Goal: Contribute content: Add original content to the website for others to see

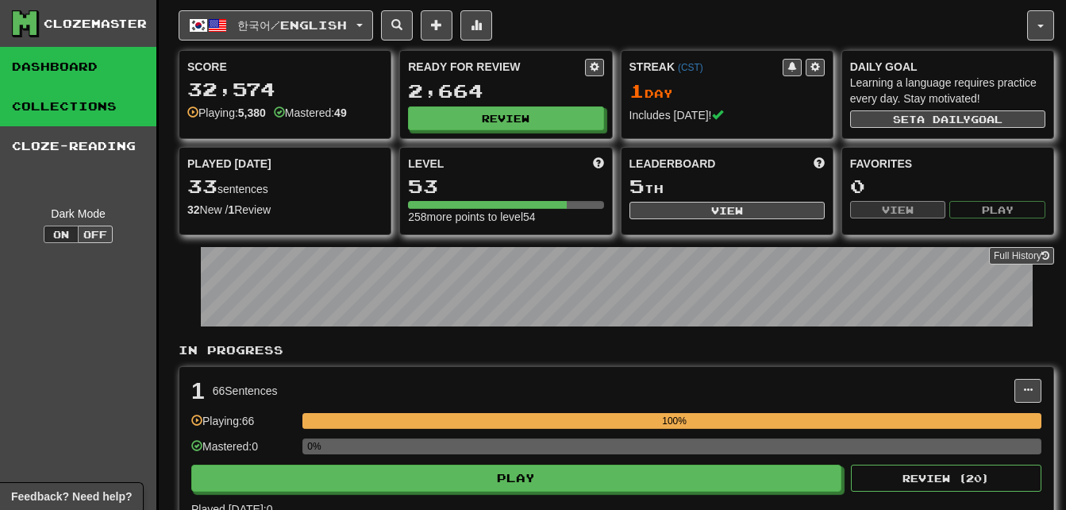
drag, startPoint x: 37, startPoint y: 111, endPoint x: 45, endPoint y: 110, distance: 8.0
click at [37, 111] on link "Collections" at bounding box center [78, 107] width 156 height 40
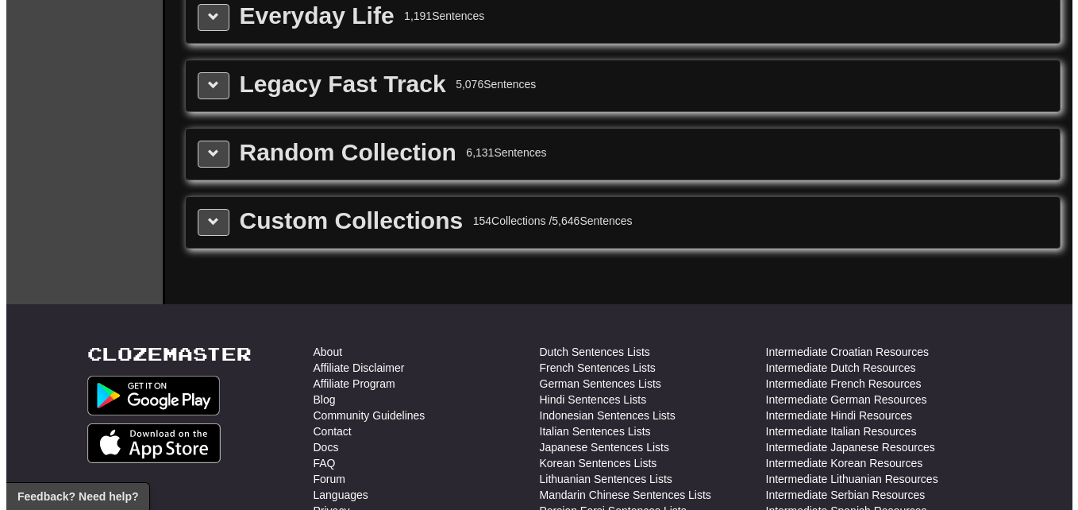
scroll to position [2064, 0]
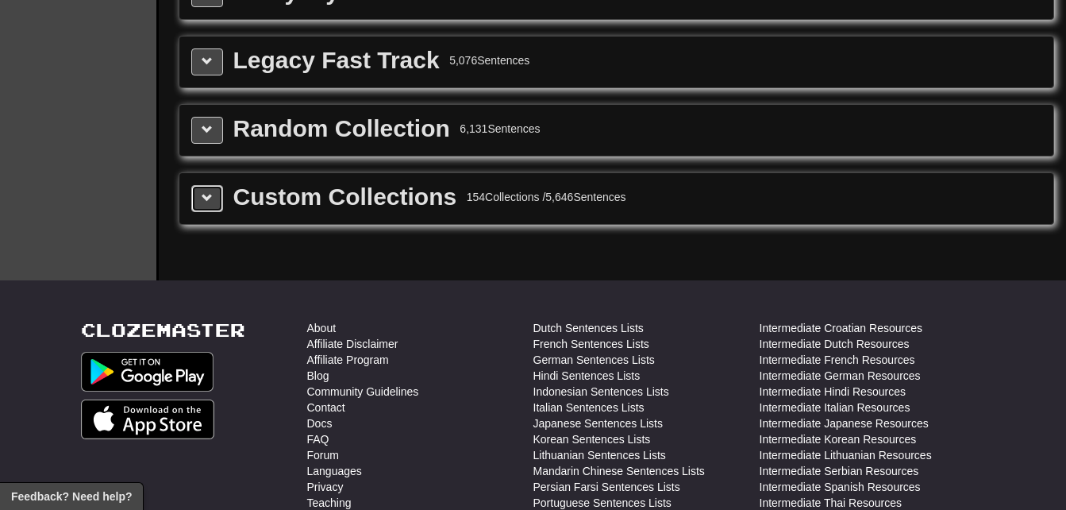
click at [211, 192] on span at bounding box center [207, 197] width 11 height 11
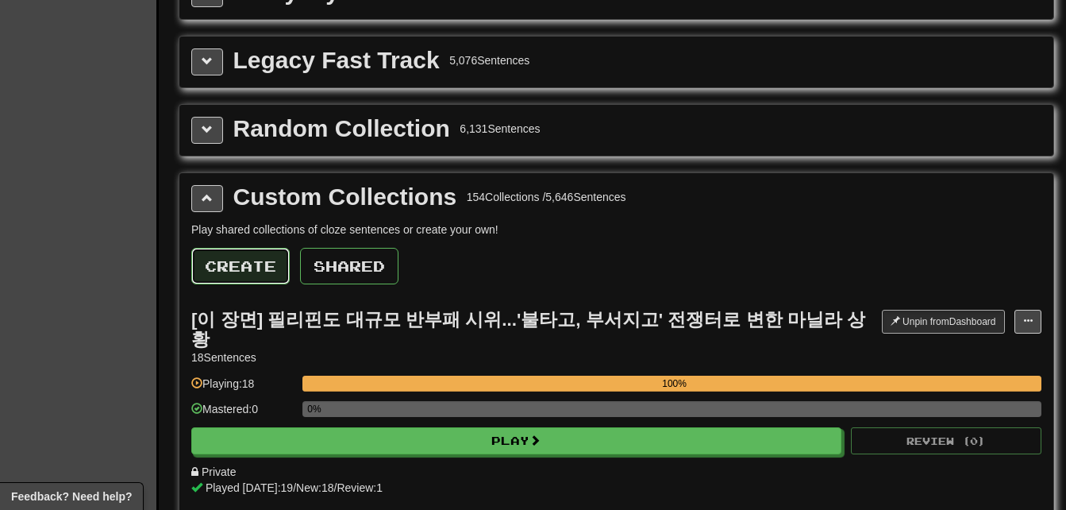
click at [233, 266] on button "Create" at bounding box center [240, 266] width 98 height 37
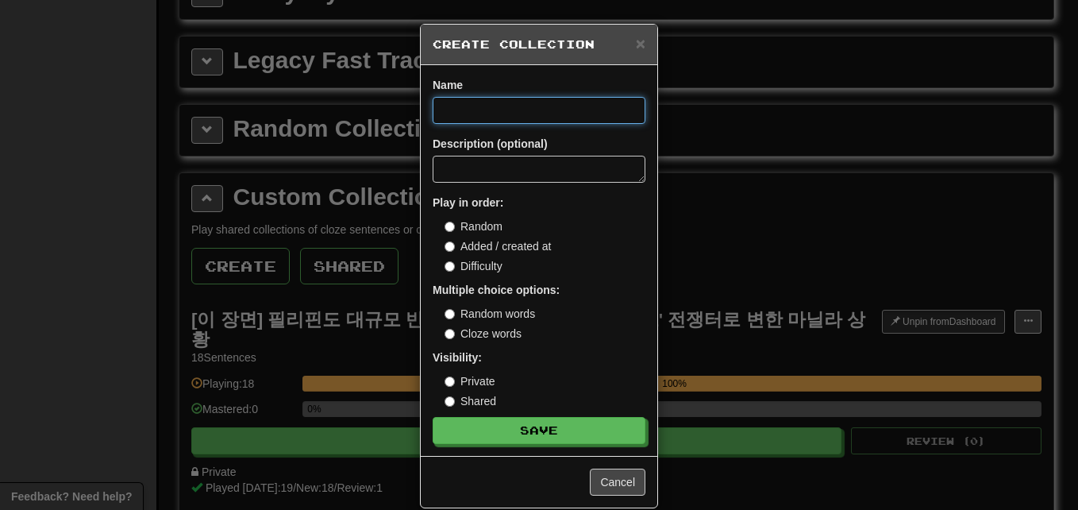
click at [515, 114] on input at bounding box center [539, 110] width 213 height 27
paste input "**********"
type input "**********"
click at [433, 417] on button "Save" at bounding box center [539, 430] width 213 height 27
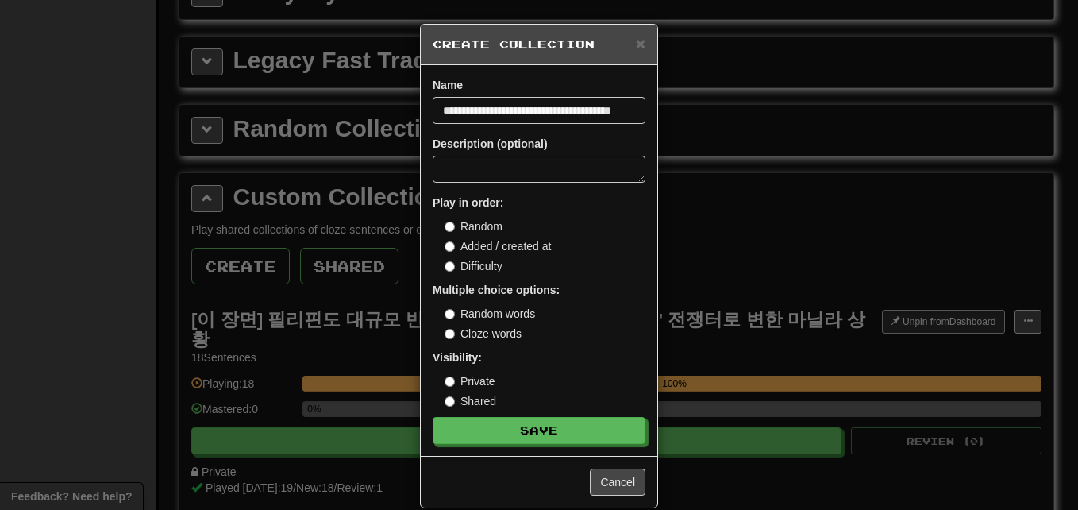
scroll to position [0, 0]
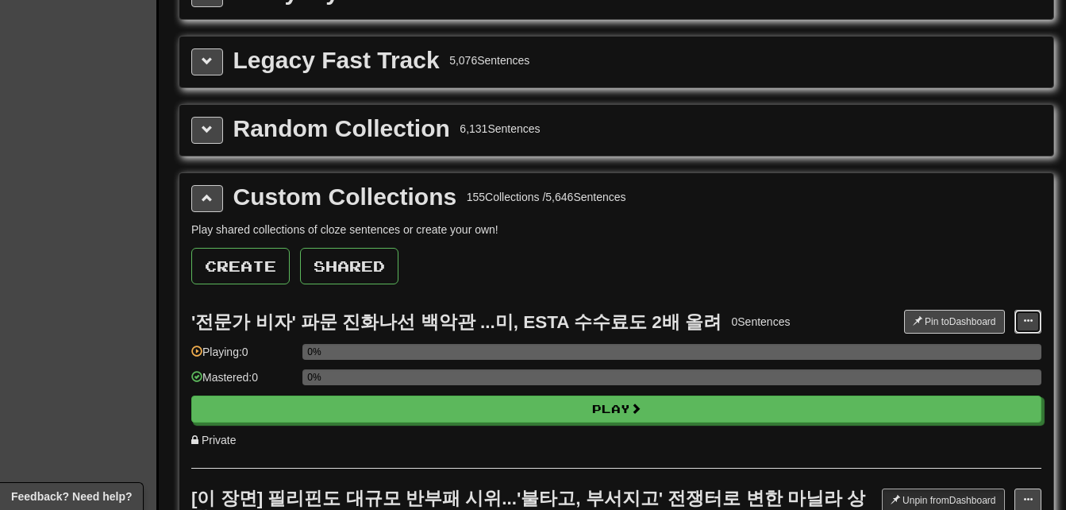
click at [1025, 322] on span at bounding box center [1028, 321] width 10 height 10
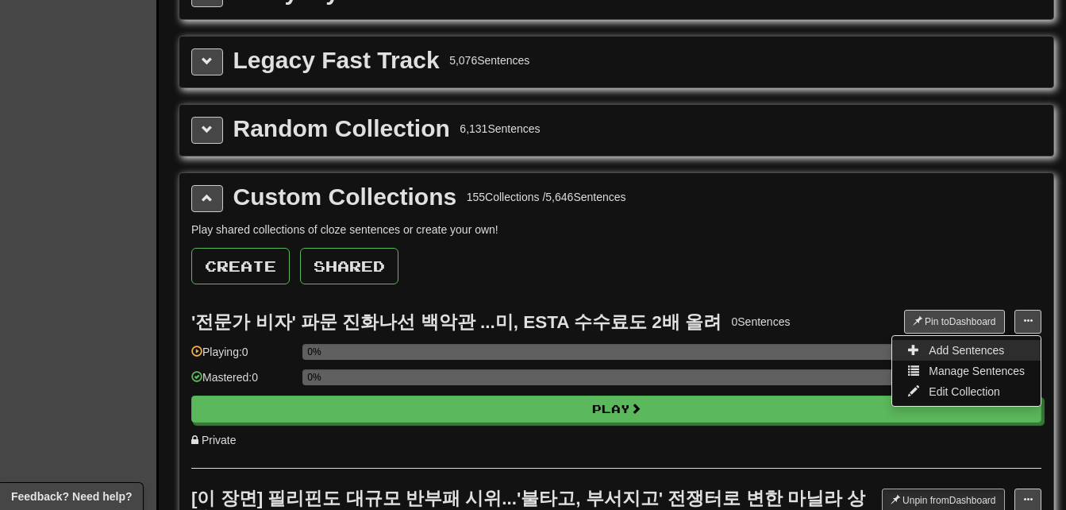
click at [1016, 358] on link "Add Sentences" at bounding box center [966, 350] width 148 height 21
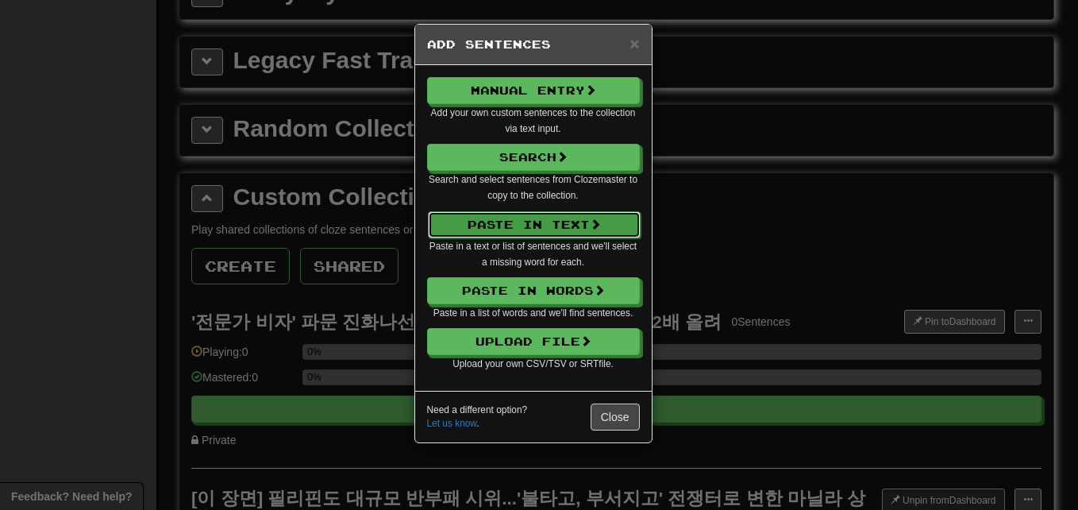
click at [546, 218] on button "Paste in Text" at bounding box center [534, 224] width 213 height 27
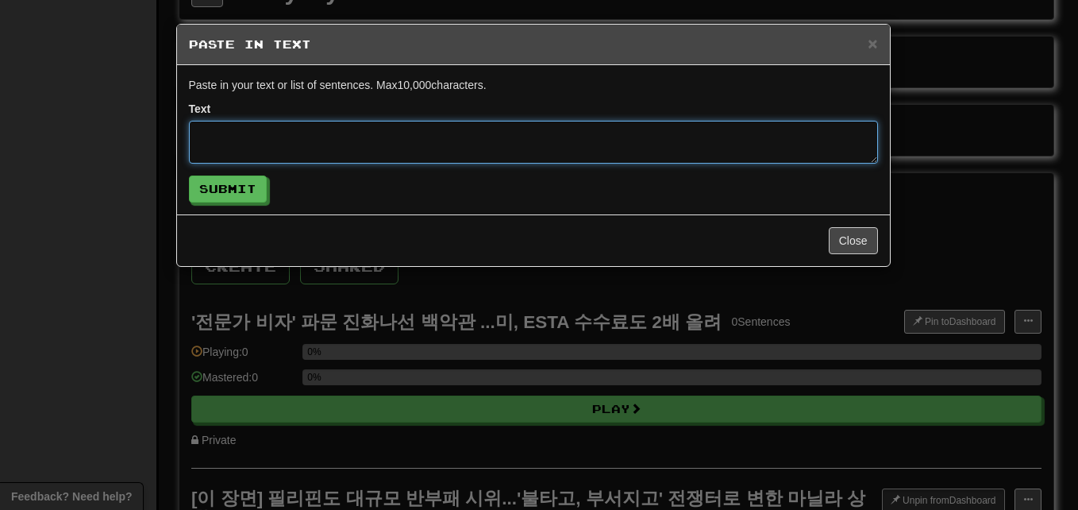
click at [499, 136] on textarea at bounding box center [533, 142] width 689 height 43
paste textarea "**********"
type textarea "**********"
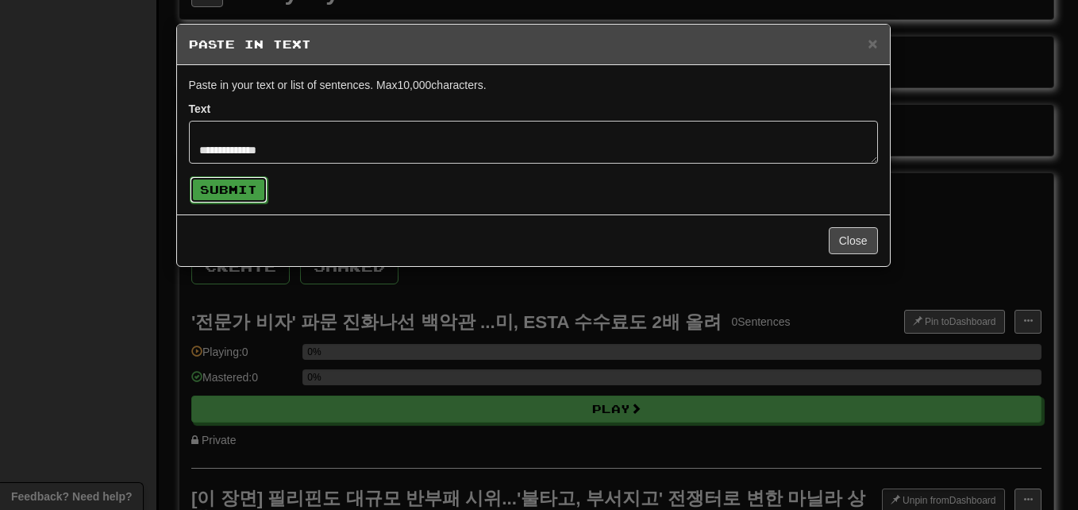
click at [249, 188] on button "Submit" at bounding box center [229, 189] width 78 height 27
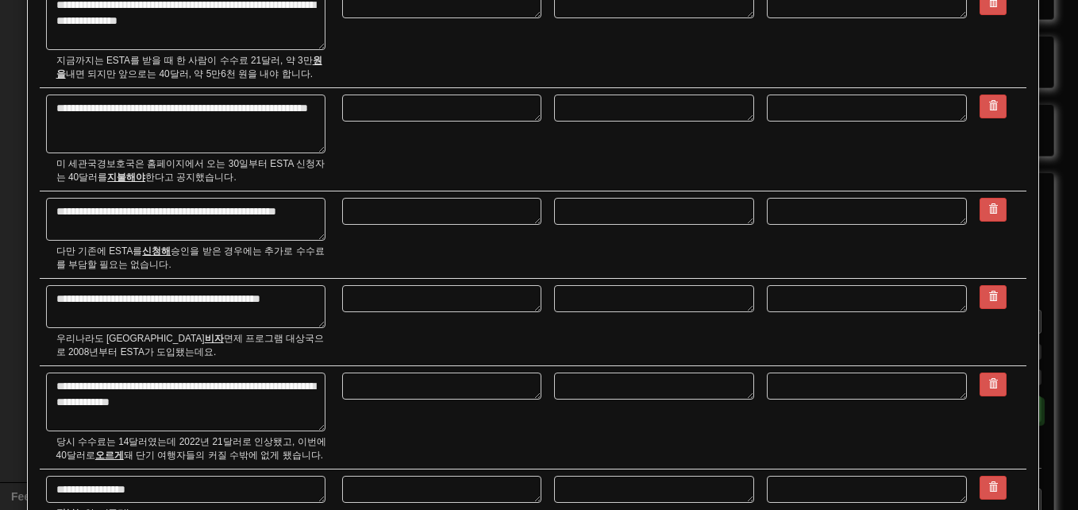
scroll to position [2541, 0]
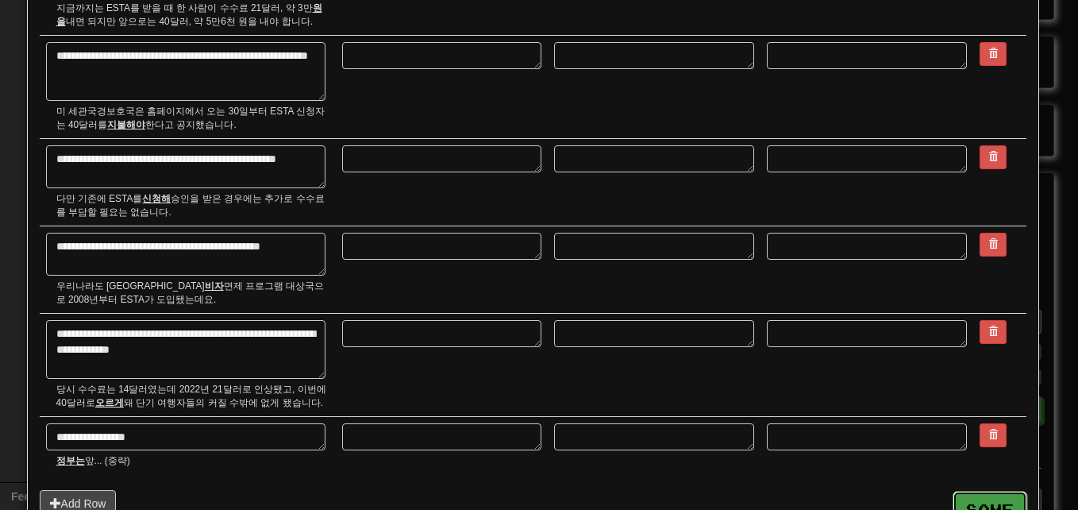
click at [965, 491] on button "Save" at bounding box center [990, 509] width 75 height 37
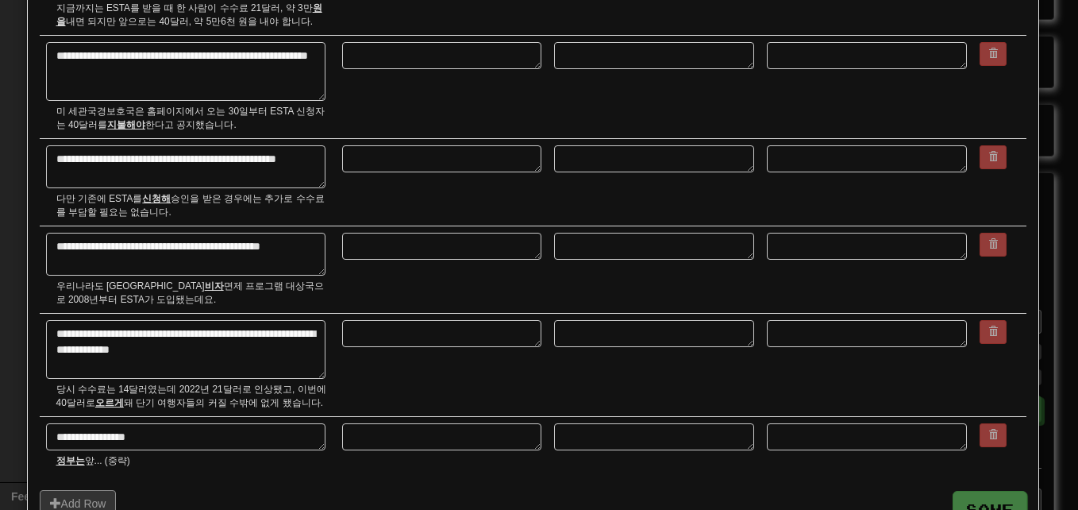
type textarea "*"
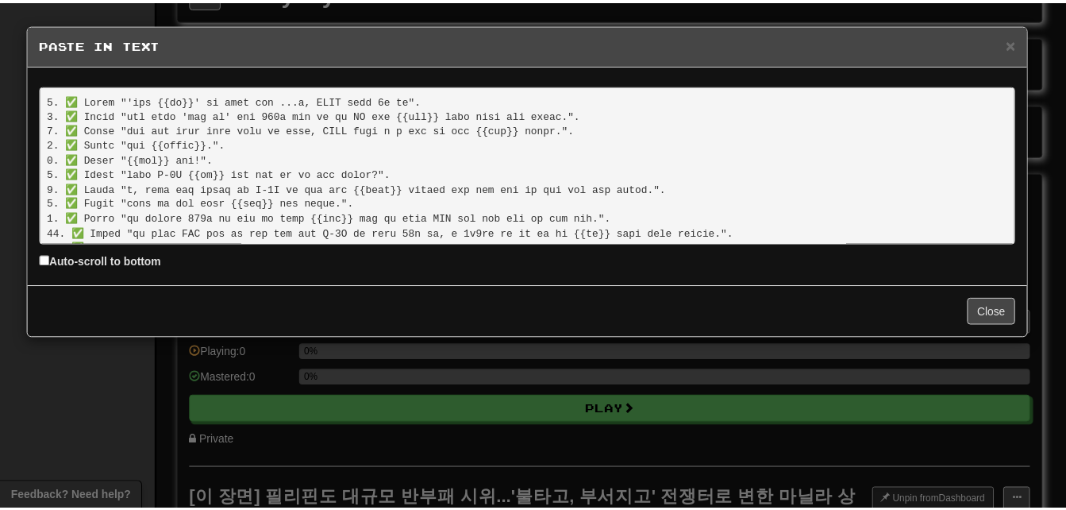
scroll to position [312, 0]
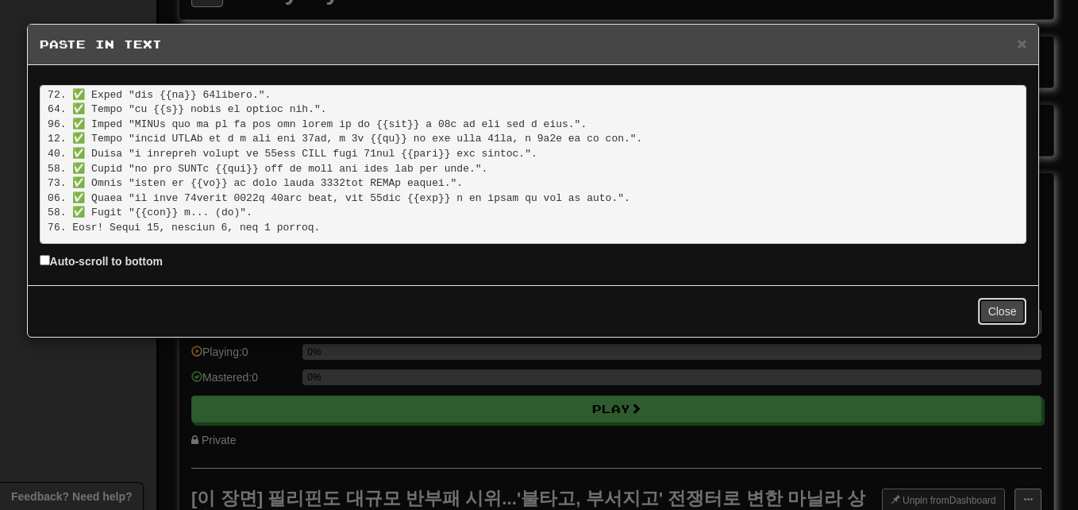
click at [1000, 310] on button "Close" at bounding box center [1002, 311] width 49 height 27
